Goal: Navigation & Orientation: Find specific page/section

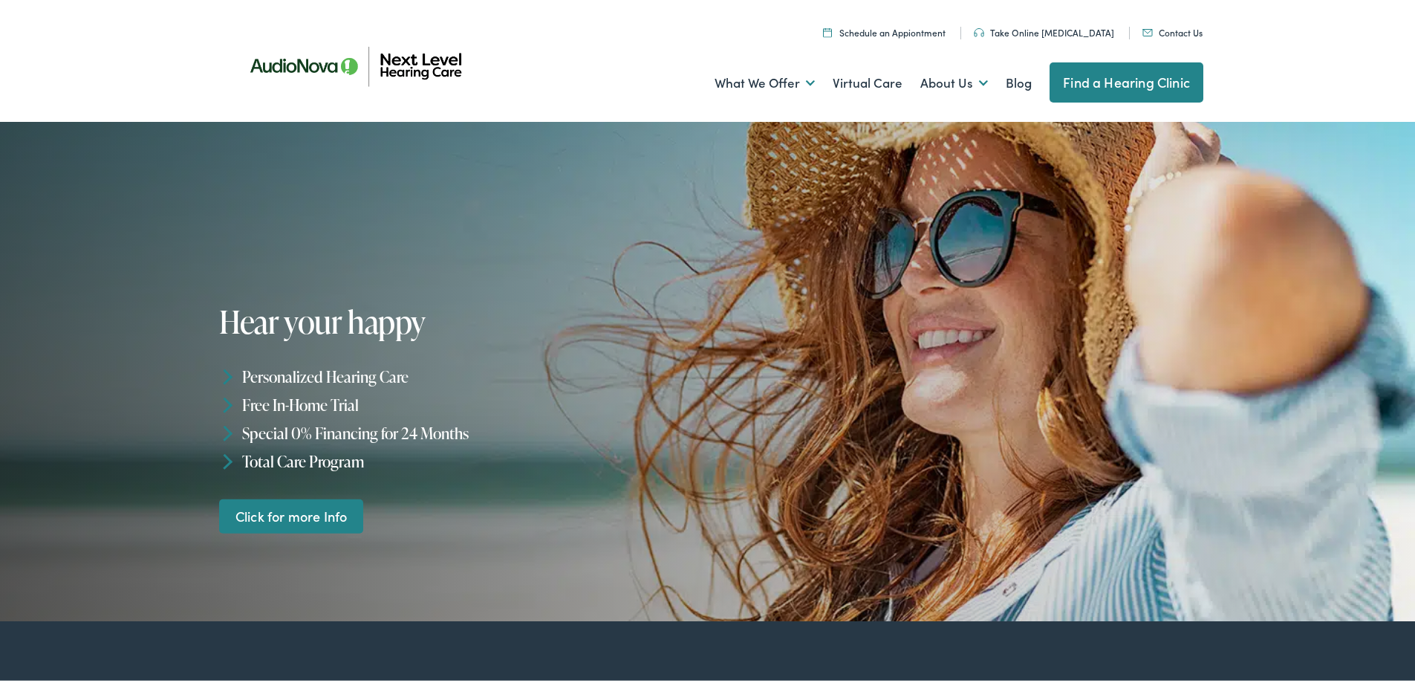
click at [1182, 32] on link "Contact Us" at bounding box center [1172, 29] width 60 height 13
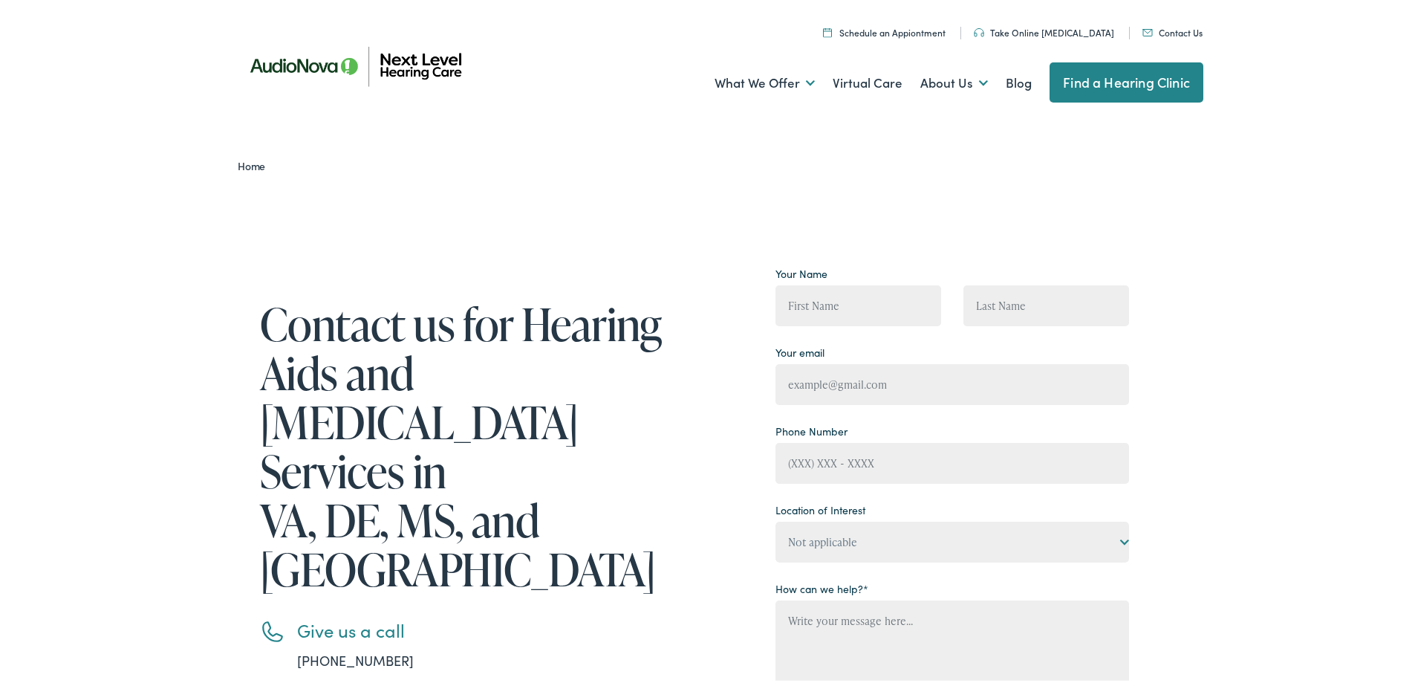
click at [1028, 22] on ul "Schedule an Appiontment Take Online Hearing Test Contact Us Find a Hearing Clin…" at bounding box center [718, 28] width 991 height 20
click at [1029, 32] on link "Take Online [MEDICAL_DATA]" at bounding box center [1044, 29] width 140 height 13
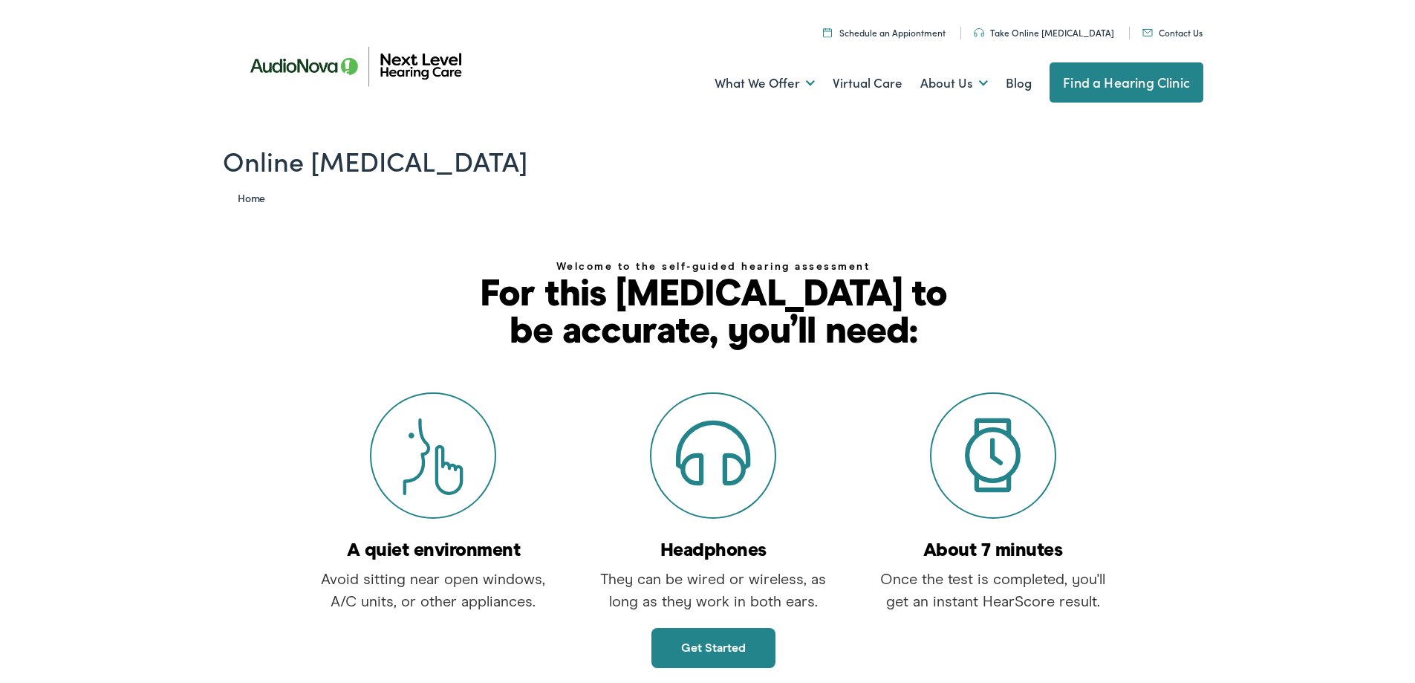
click at [918, 30] on link "Schedule an Appiontment" at bounding box center [884, 29] width 123 height 13
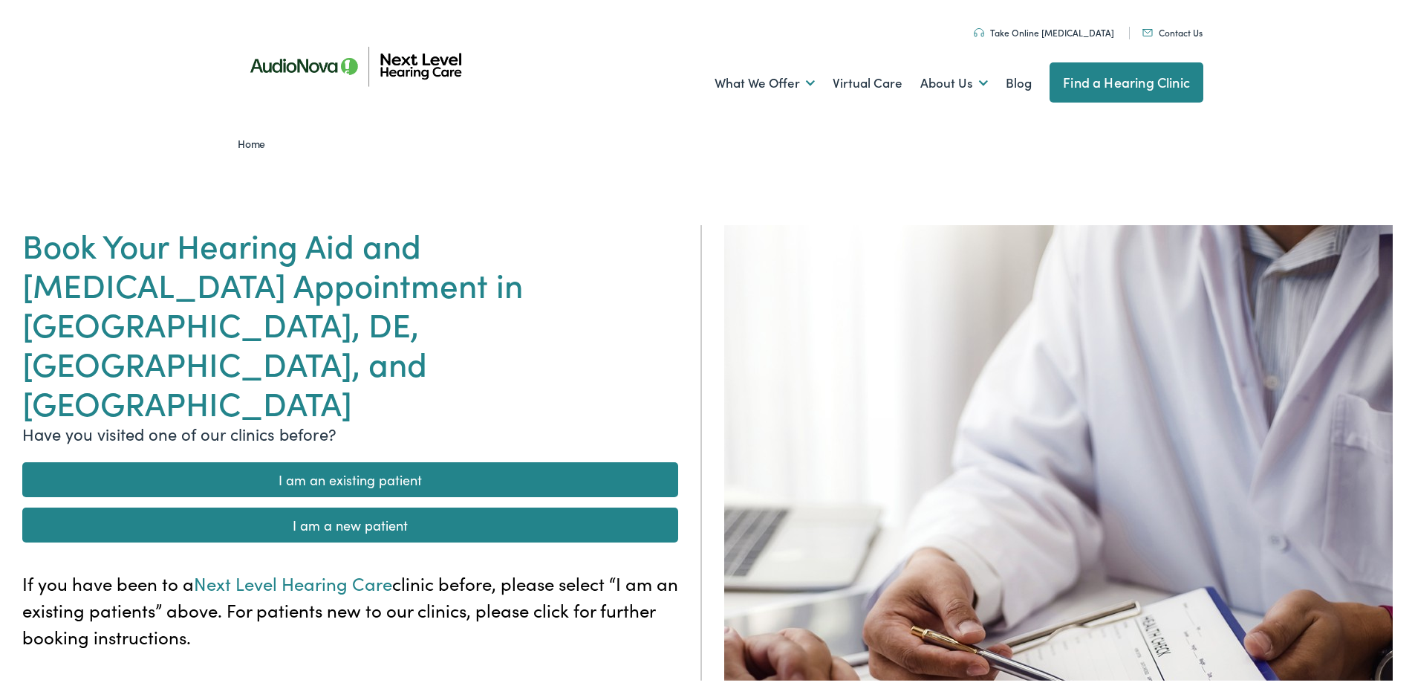
click at [394, 59] on img at bounding box center [356, 63] width 267 height 91
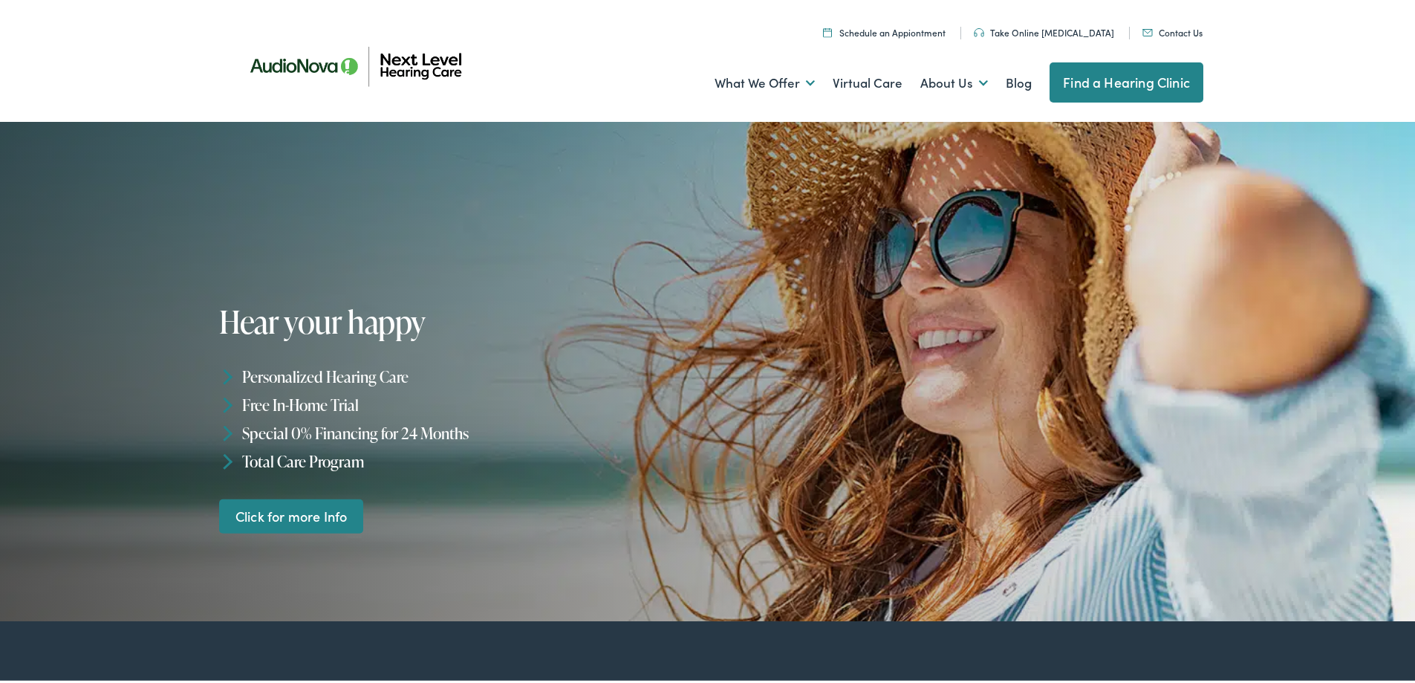
click at [311, 516] on link "Click for more Info" at bounding box center [291, 512] width 144 height 35
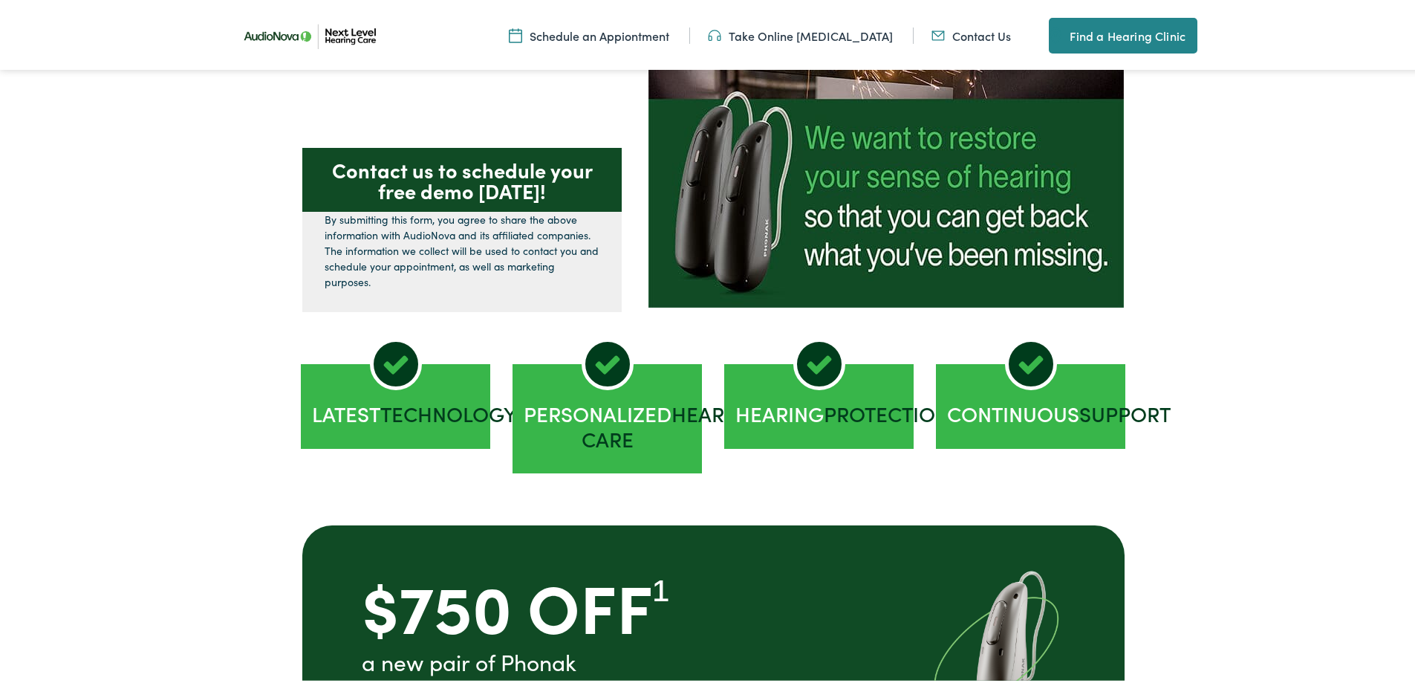
scroll to position [45, 0]
